Goal: Task Accomplishment & Management: Manage account settings

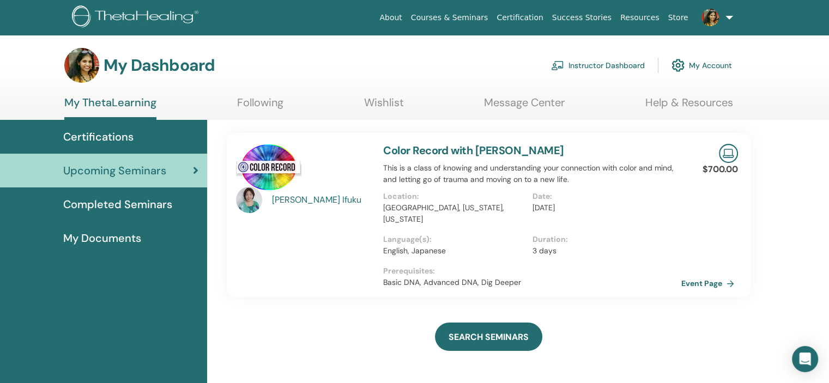
click at [610, 64] on link "Instructor Dashboard" at bounding box center [598, 65] width 94 height 24
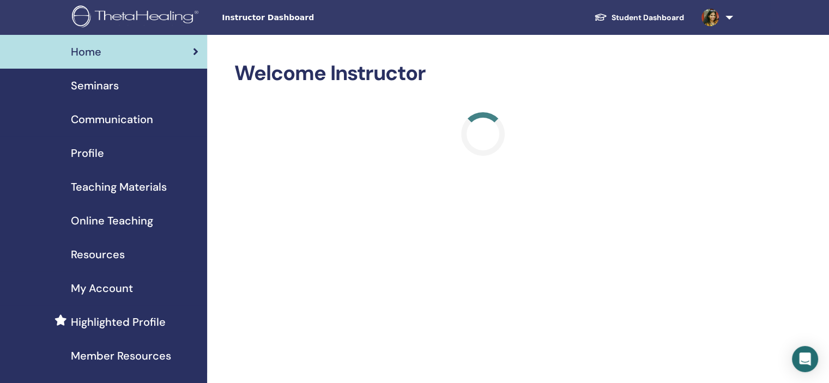
click at [118, 86] on div "Seminars" at bounding box center [104, 85] width 190 height 16
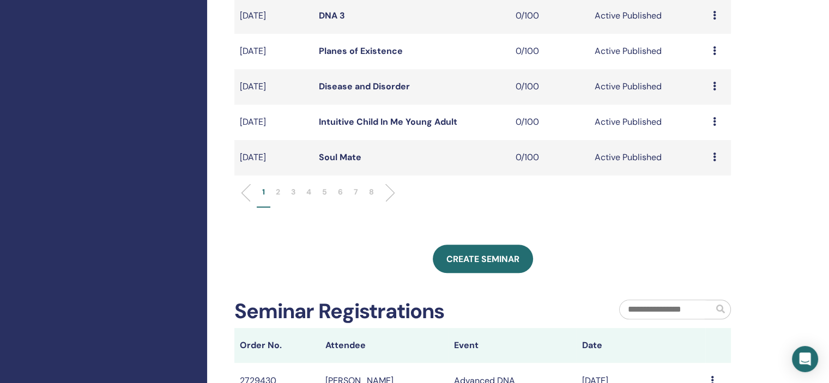
scroll to position [382, 0]
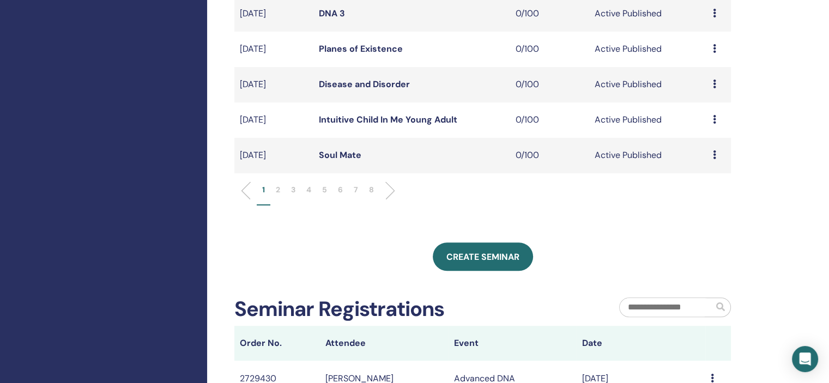
click at [325, 190] on p "5" at bounding box center [324, 189] width 5 height 11
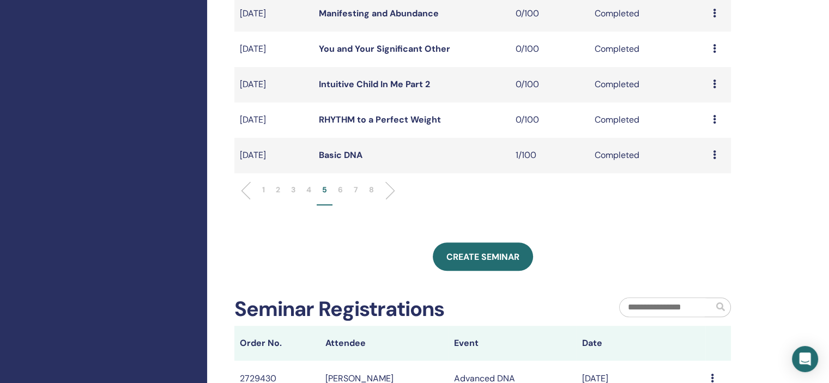
click at [310, 188] on p "4" at bounding box center [308, 189] width 5 height 11
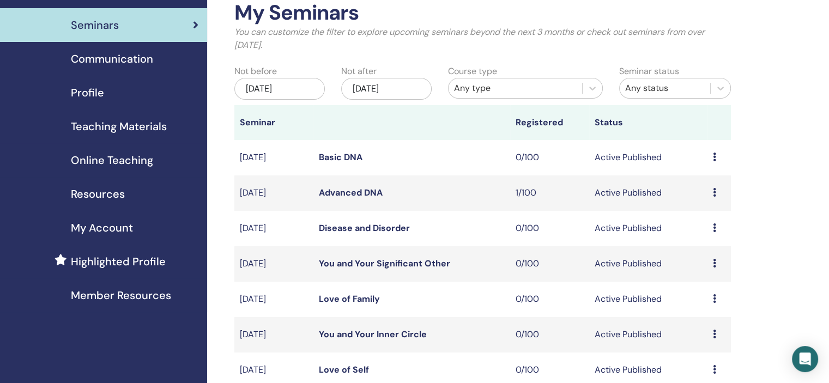
scroll to position [0, 0]
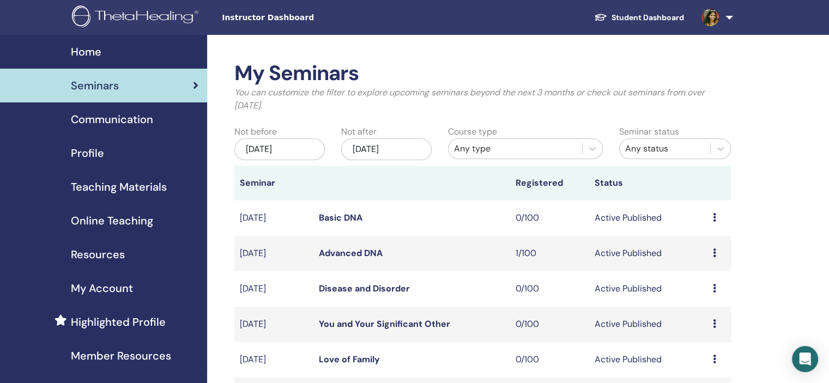
click at [157, 351] on span "Member Resources" at bounding box center [121, 356] width 100 height 16
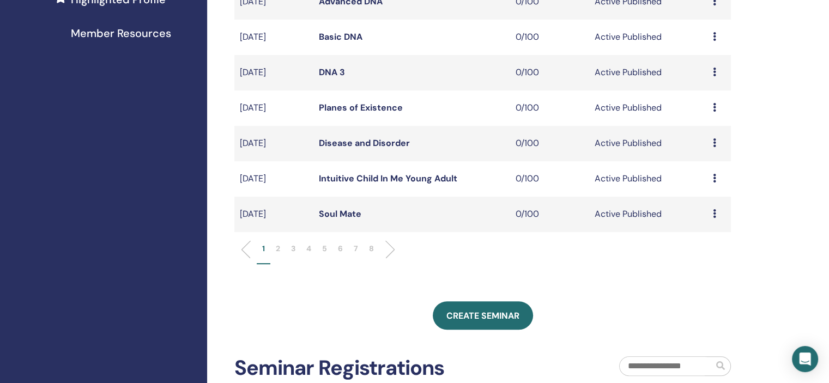
scroll to position [327, 0]
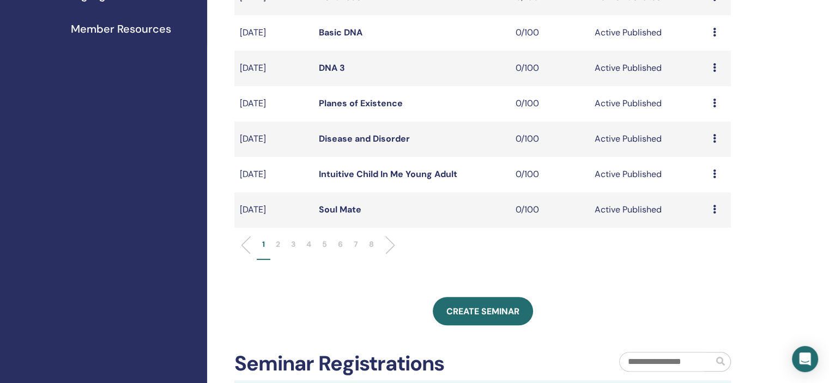
click at [340, 244] on p "6" at bounding box center [340, 244] width 5 height 11
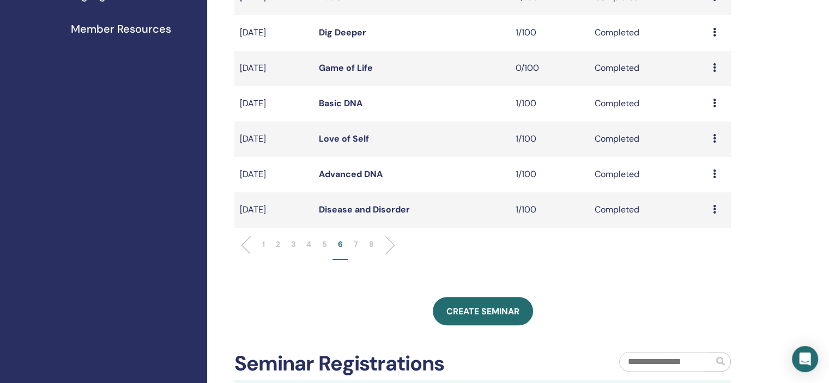
click at [713, 209] on icon at bounding box center [714, 209] width 3 height 9
click at [712, 233] on link "Attendees" at bounding box center [705, 233] width 41 height 11
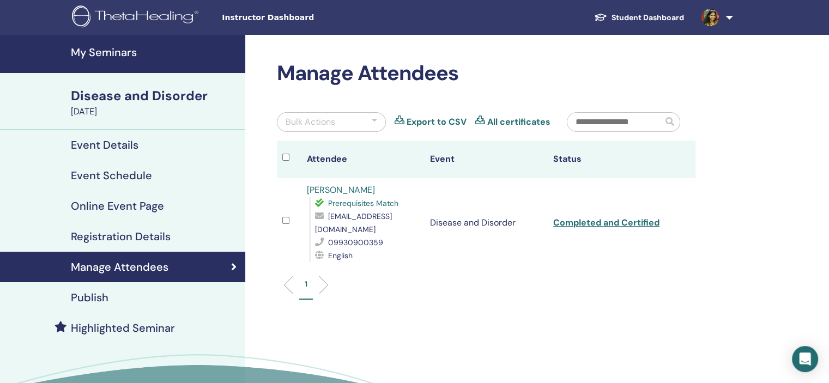
click at [339, 187] on link "[PERSON_NAME]" at bounding box center [341, 189] width 68 height 11
